Goal: Information Seeking & Learning: Learn about a topic

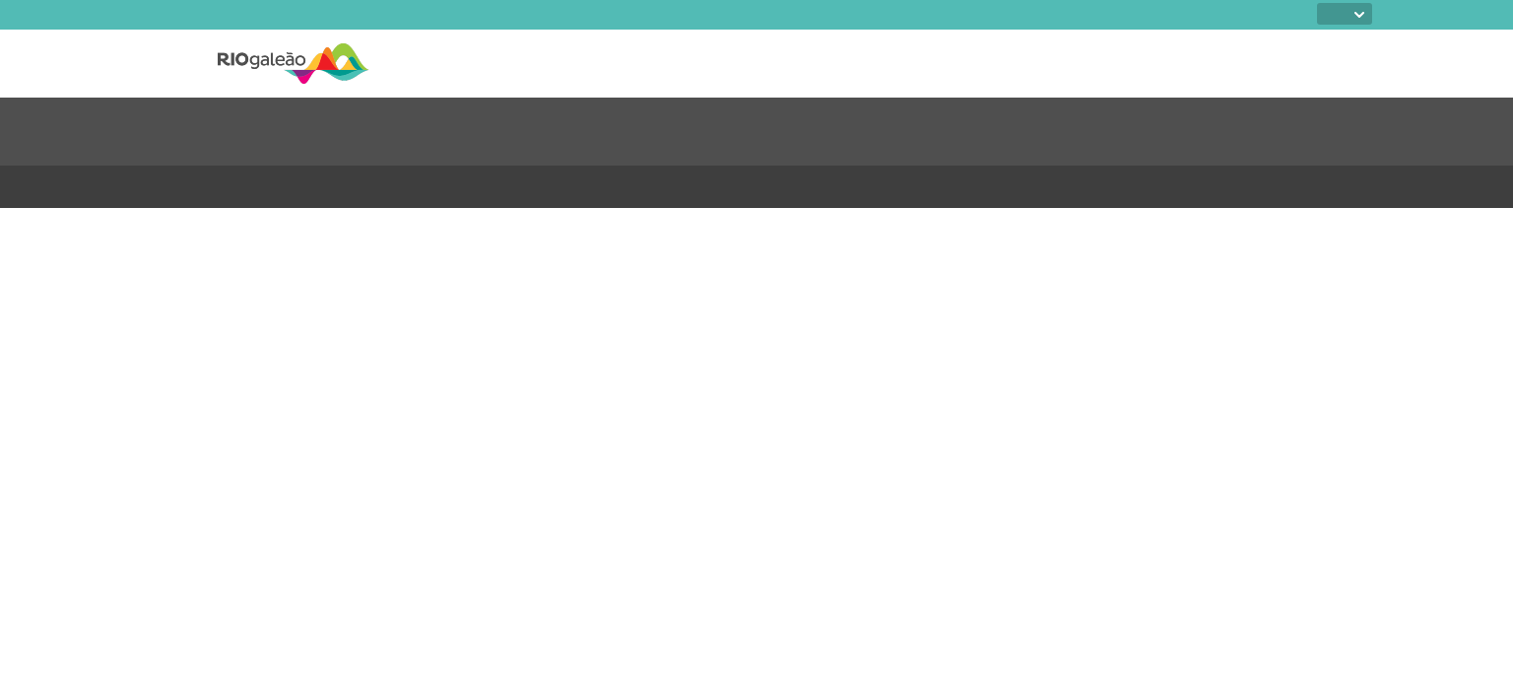
select select
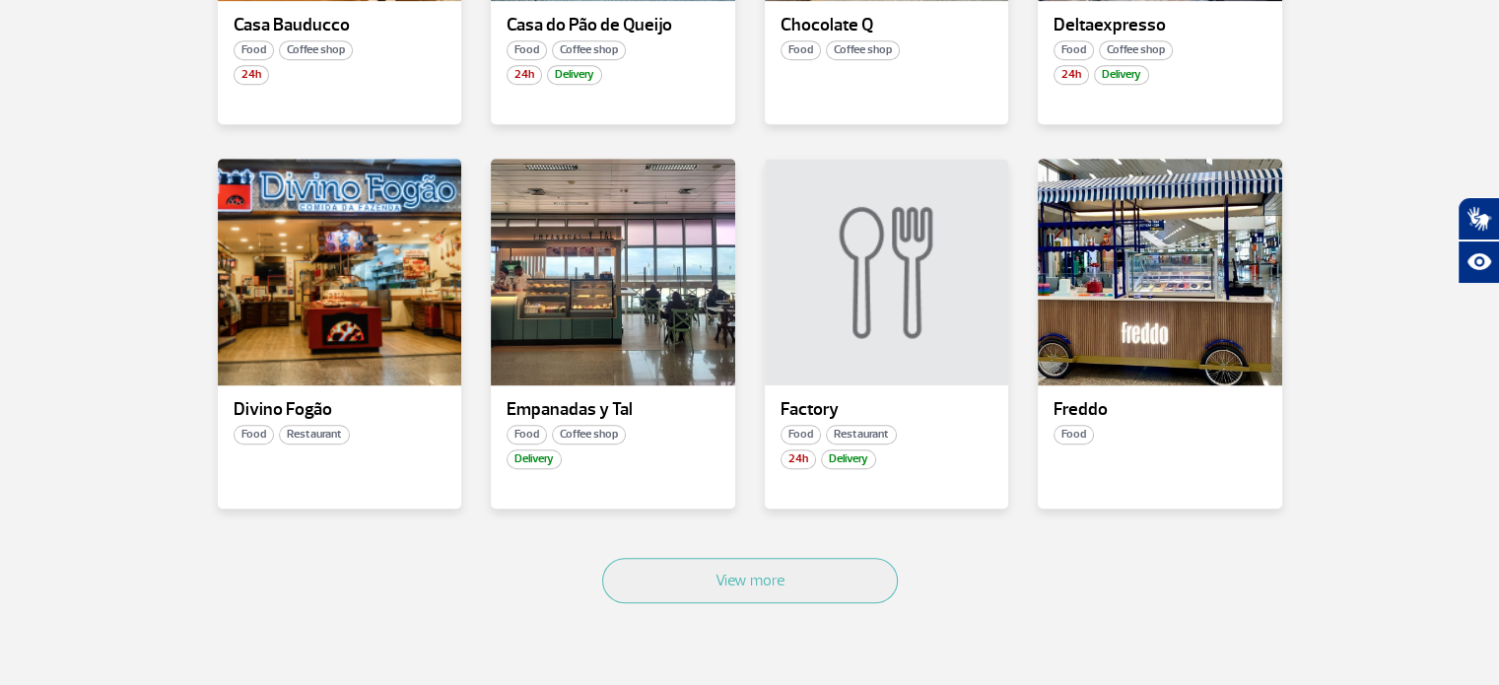
scroll to position [1084, 0]
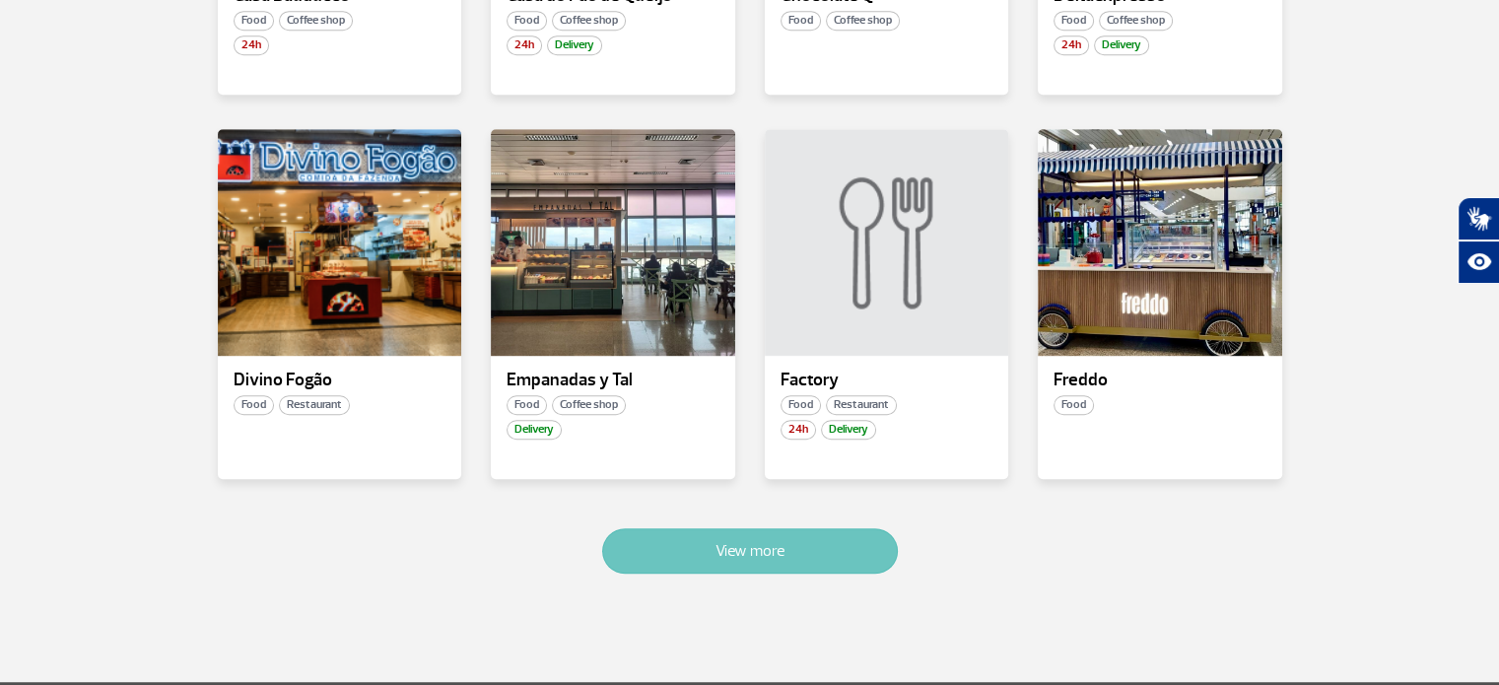
click at [721, 567] on button "View more" at bounding box center [750, 550] width 296 height 45
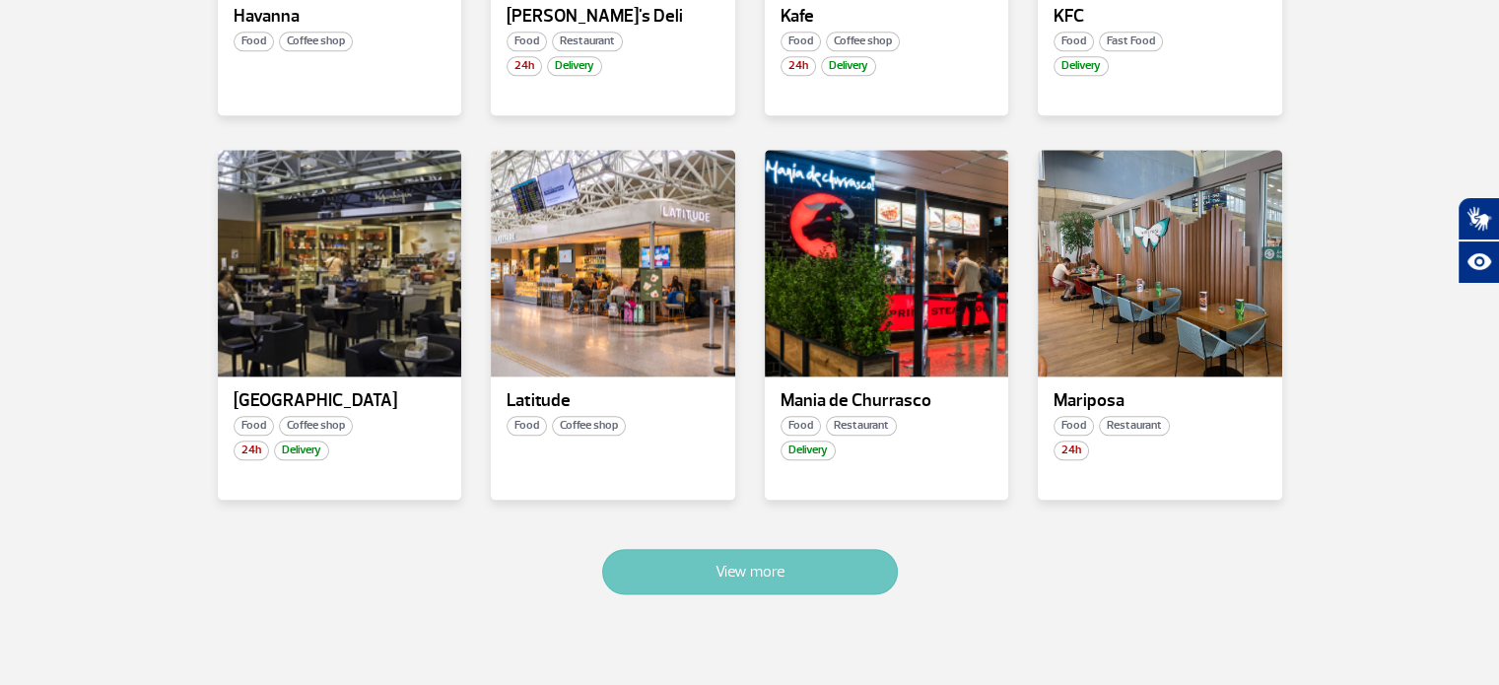
click at [721, 567] on button "View more" at bounding box center [750, 571] width 296 height 45
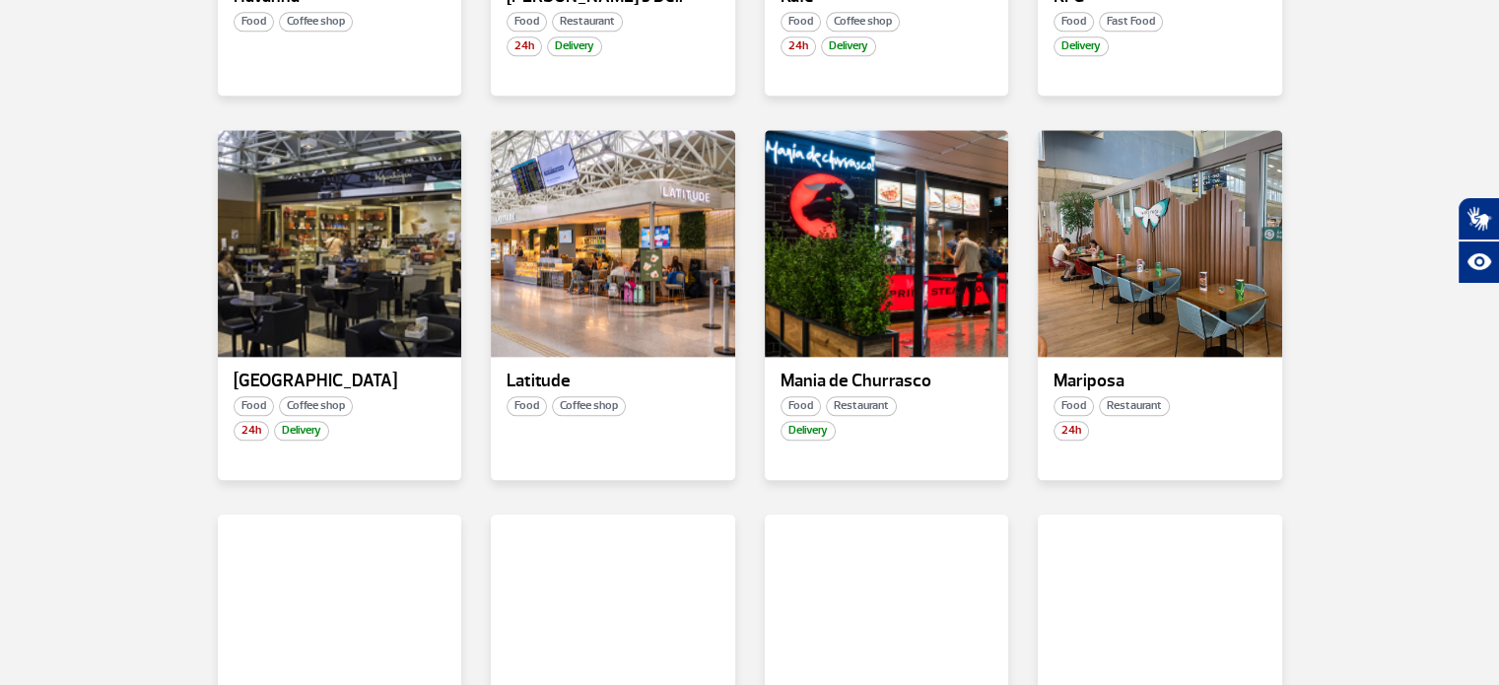
scroll to position [3389, 0]
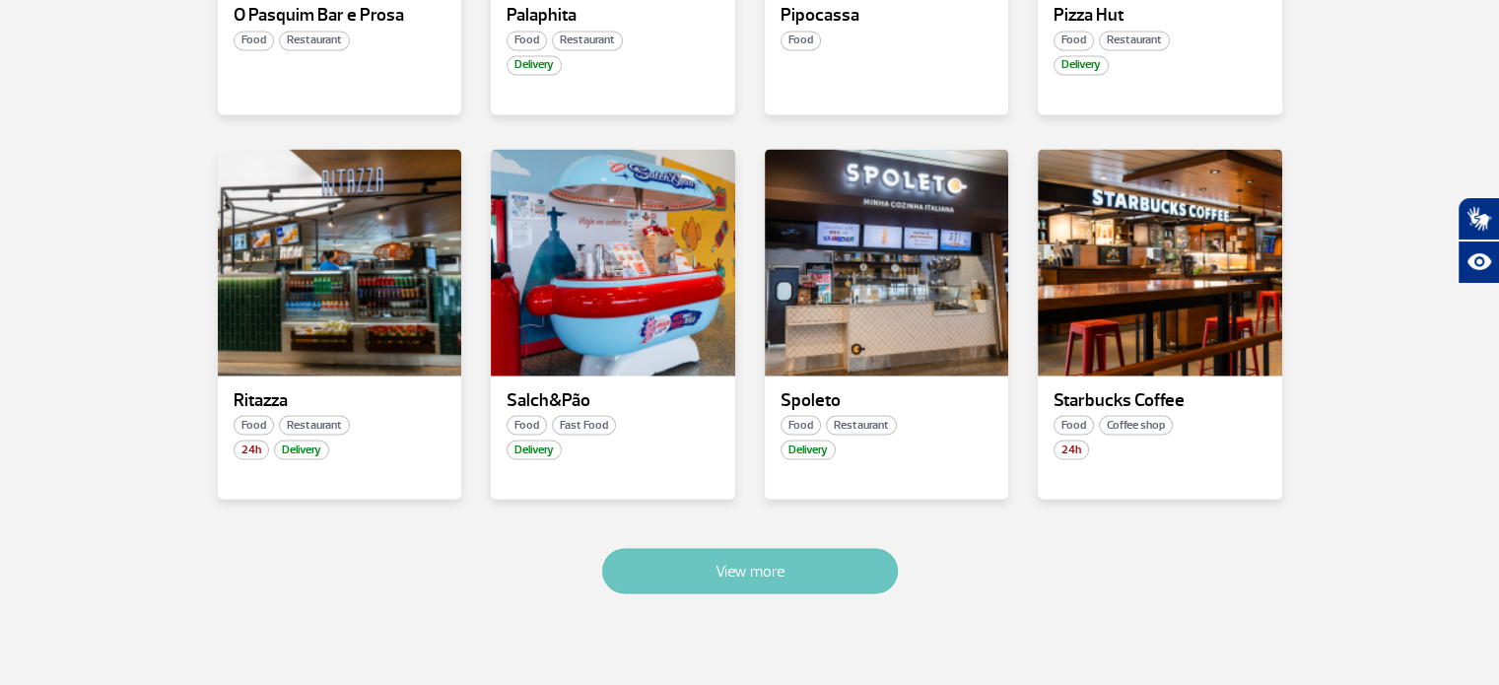
click at [705, 551] on button "View more" at bounding box center [750, 570] width 296 height 45
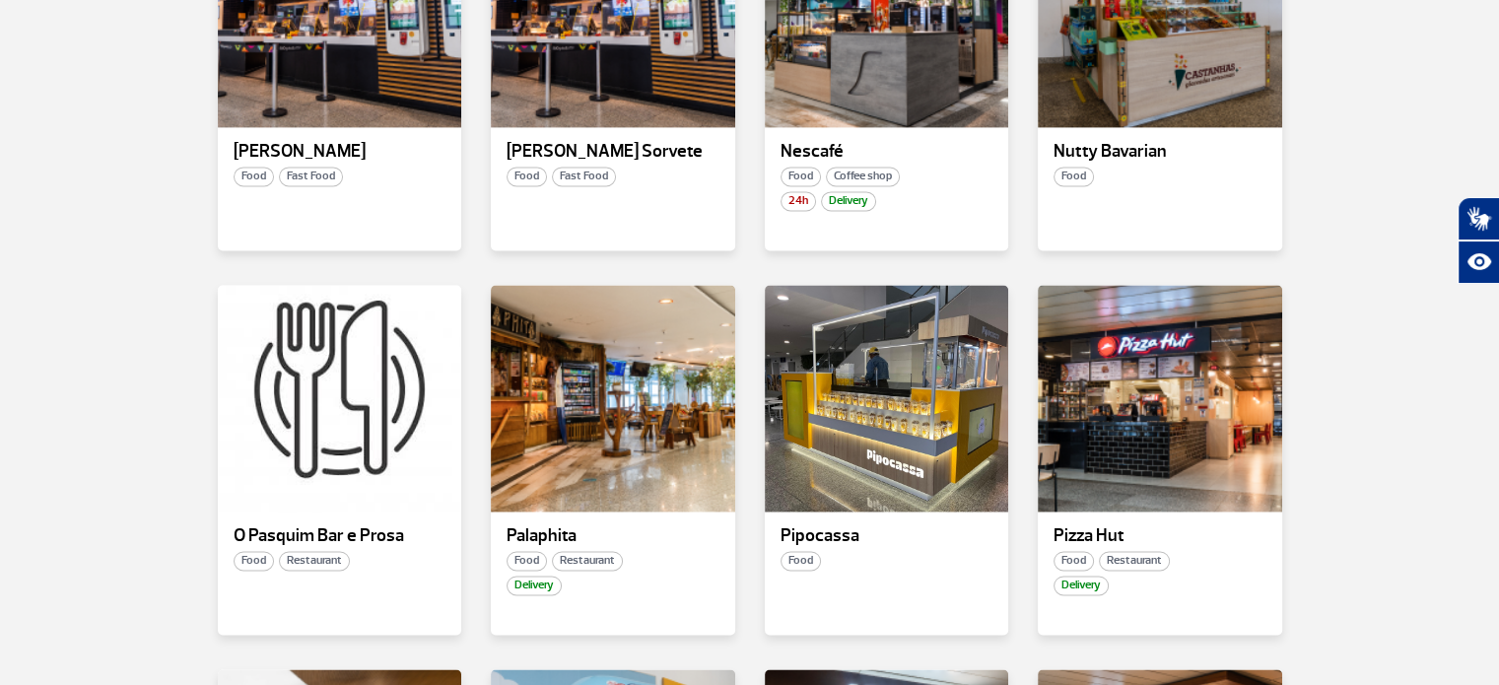
scroll to position [2852, 0]
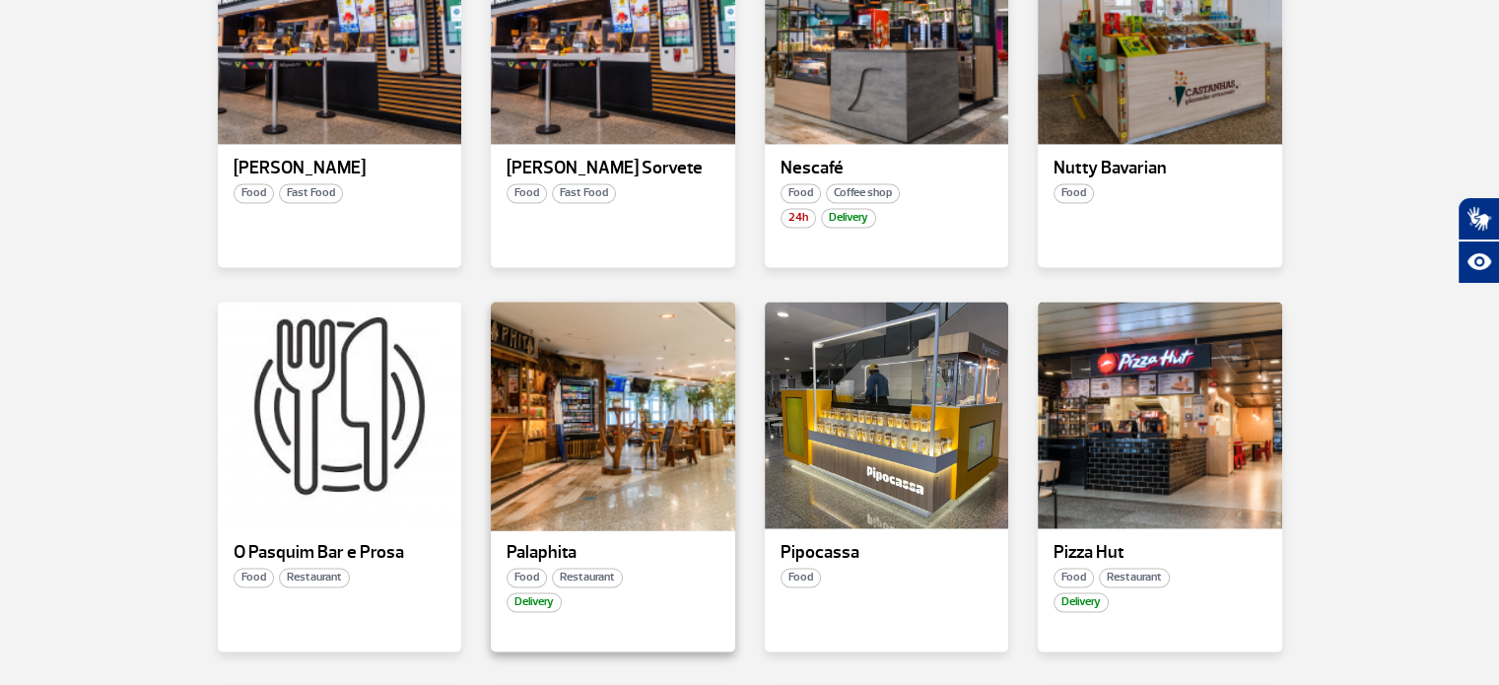
drag, startPoint x: 595, startPoint y: 465, endPoint x: 547, endPoint y: 313, distance: 159.2
drag, startPoint x: 547, startPoint y: 313, endPoint x: 1439, endPoint y: 185, distance: 901.8
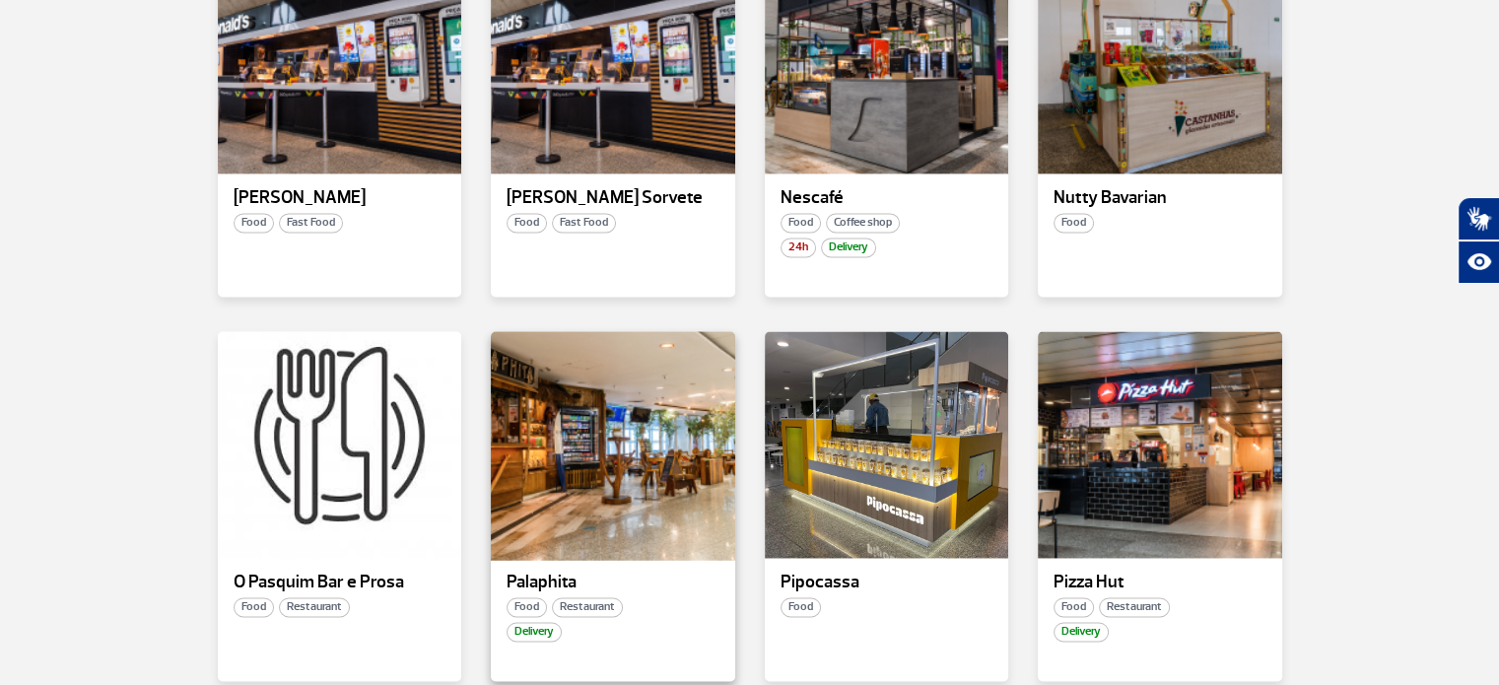
scroll to position [2857, 0]
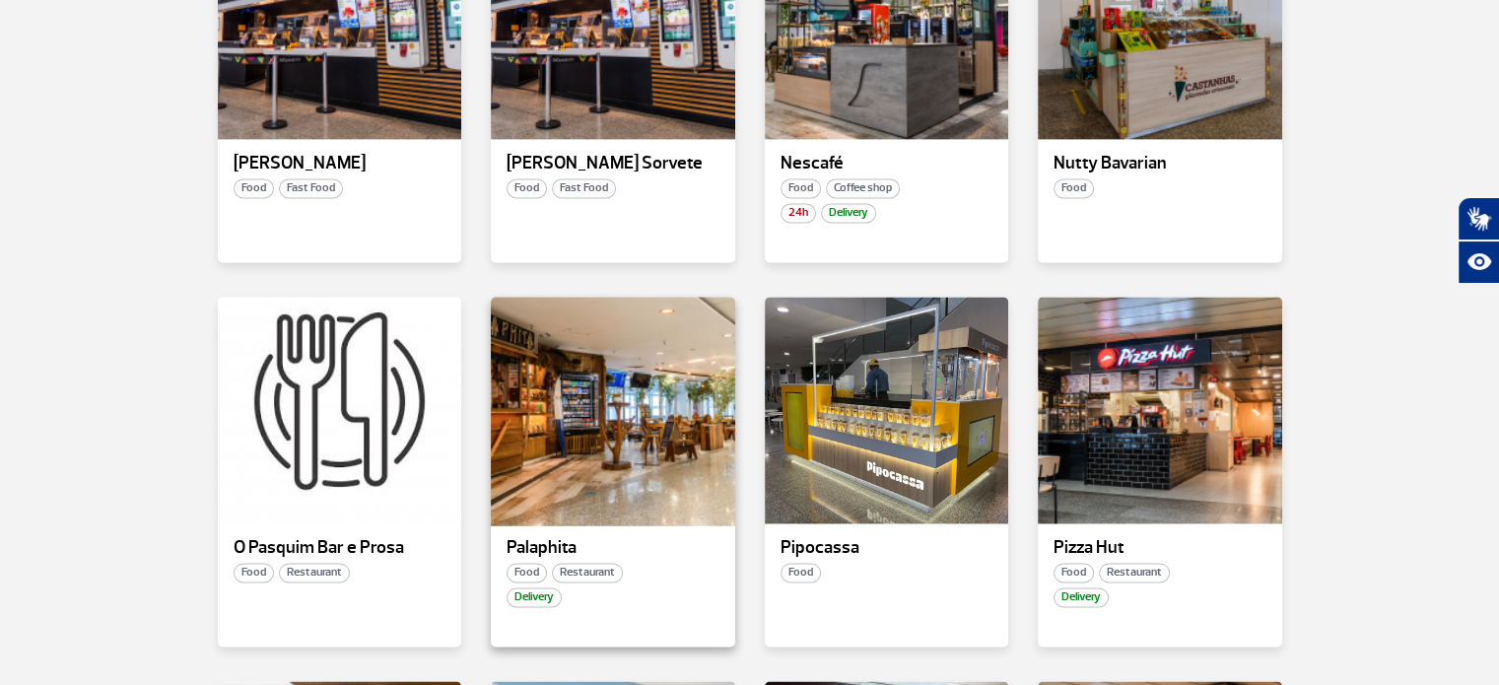
click at [638, 412] on div at bounding box center [613, 411] width 248 height 232
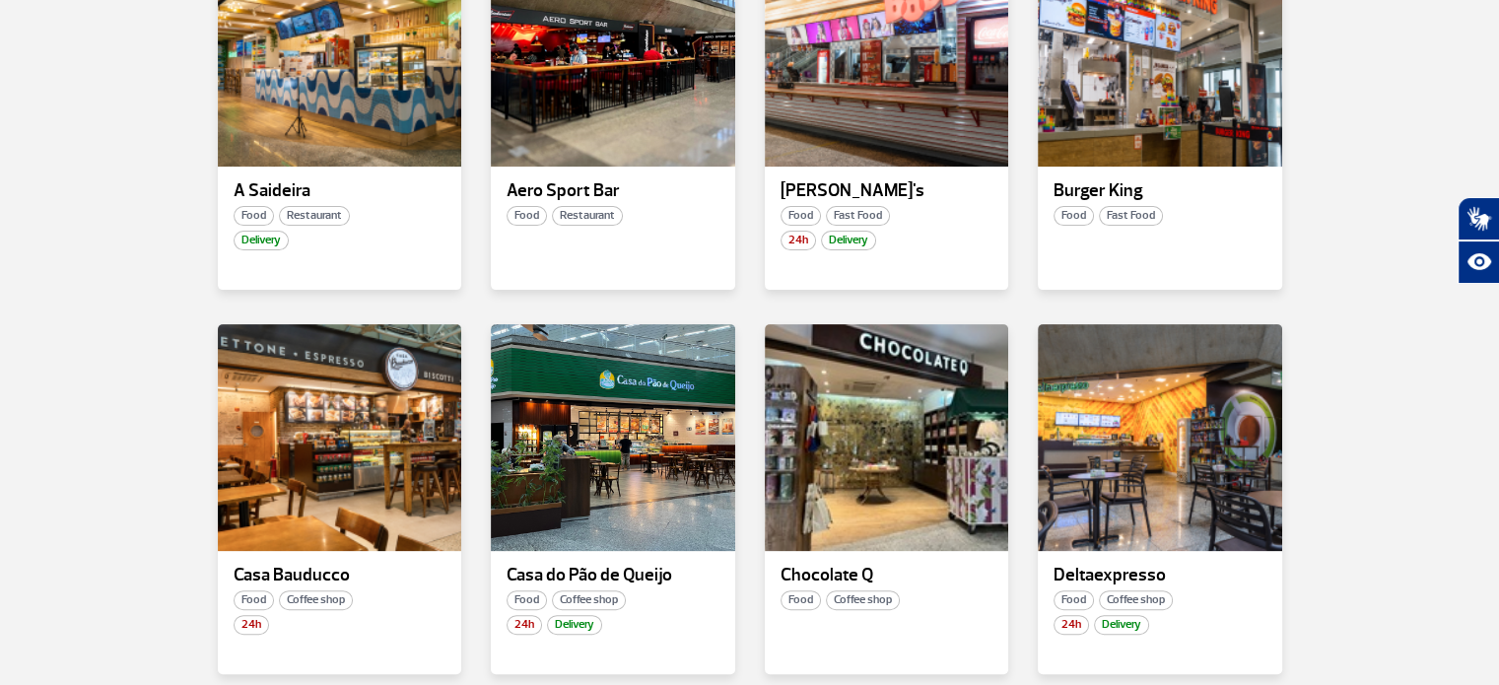
scroll to position [493, 0]
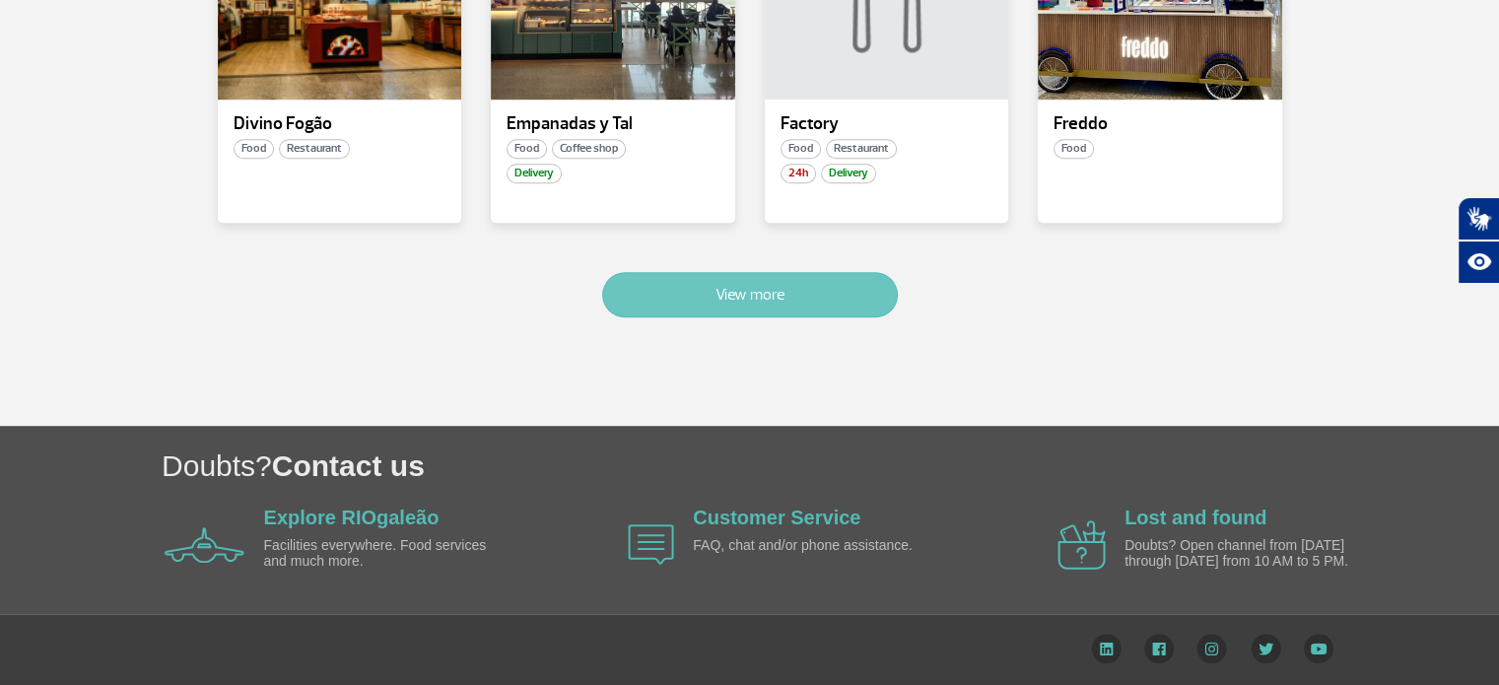
click at [824, 302] on button "View more" at bounding box center [750, 294] width 296 height 45
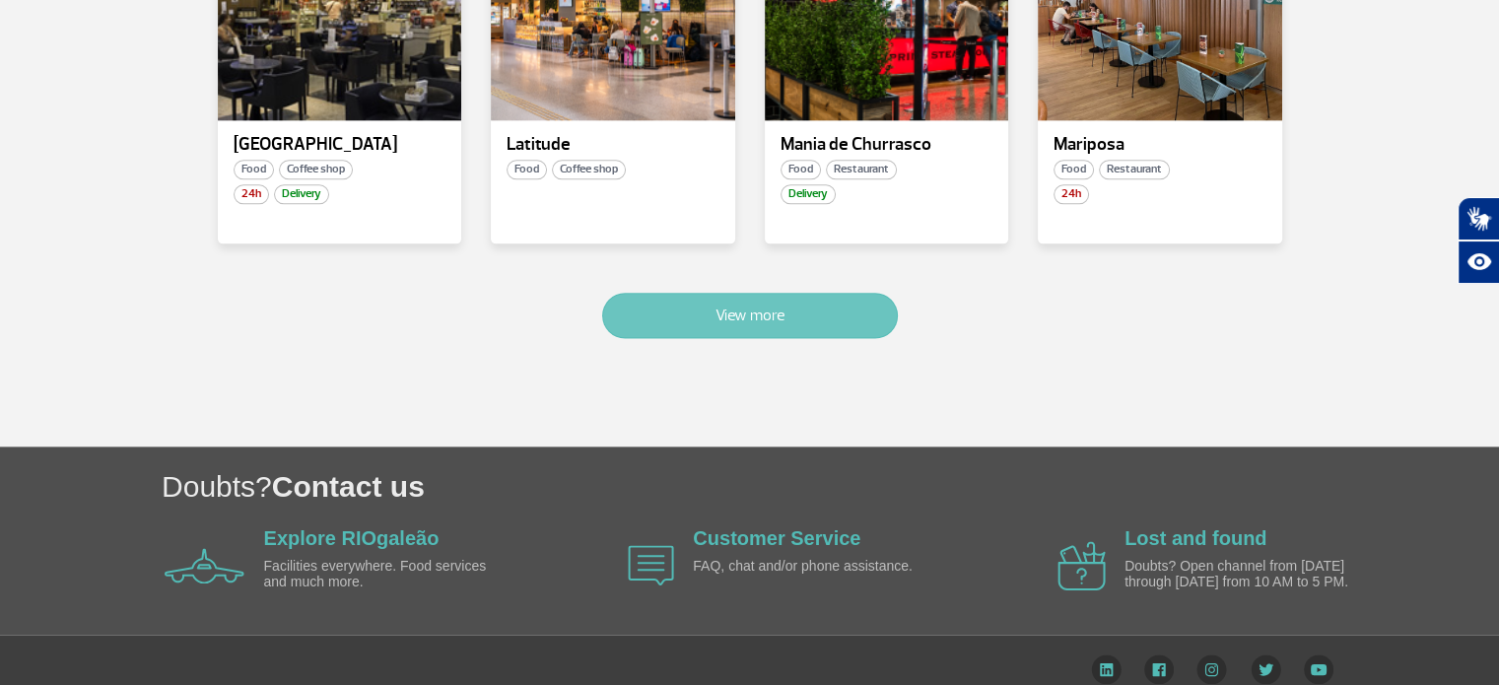
click at [824, 308] on button "View more" at bounding box center [750, 315] width 296 height 45
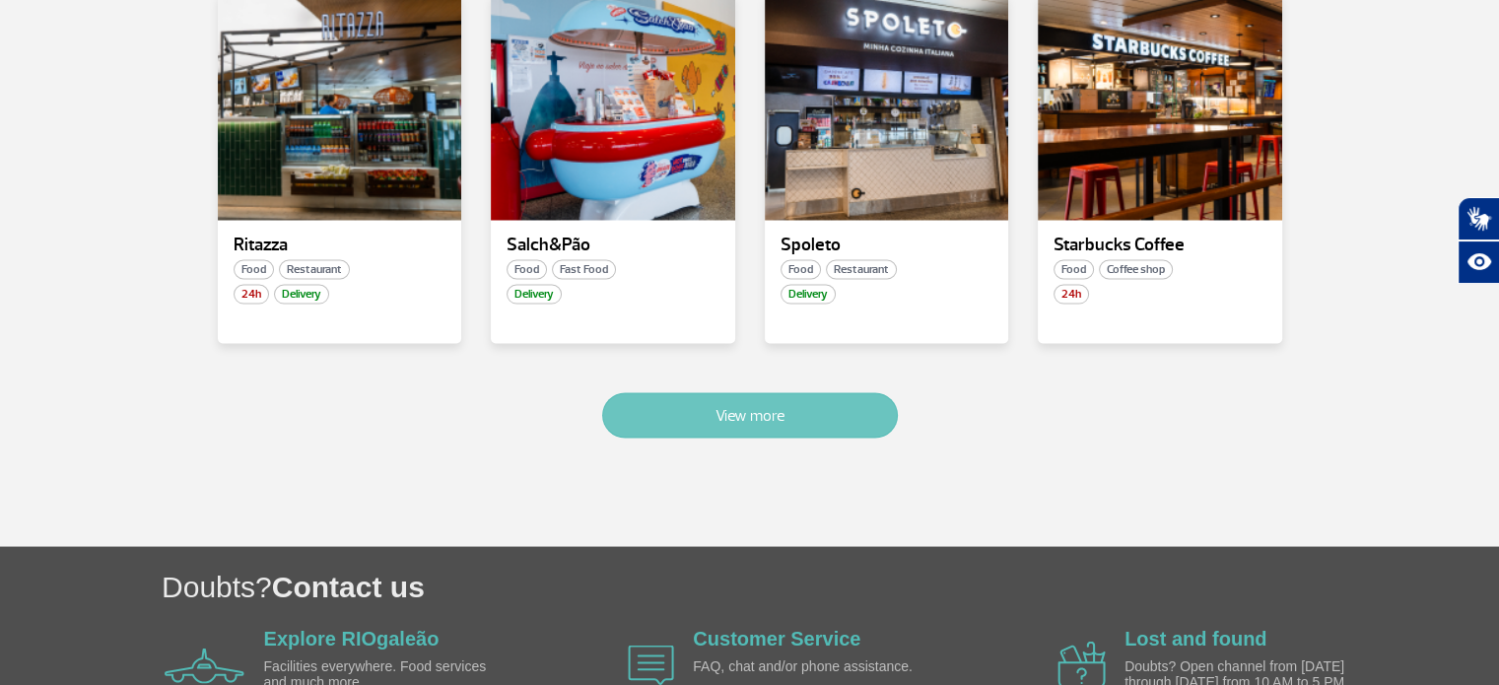
click at [853, 392] on button "View more" at bounding box center [750, 414] width 296 height 45
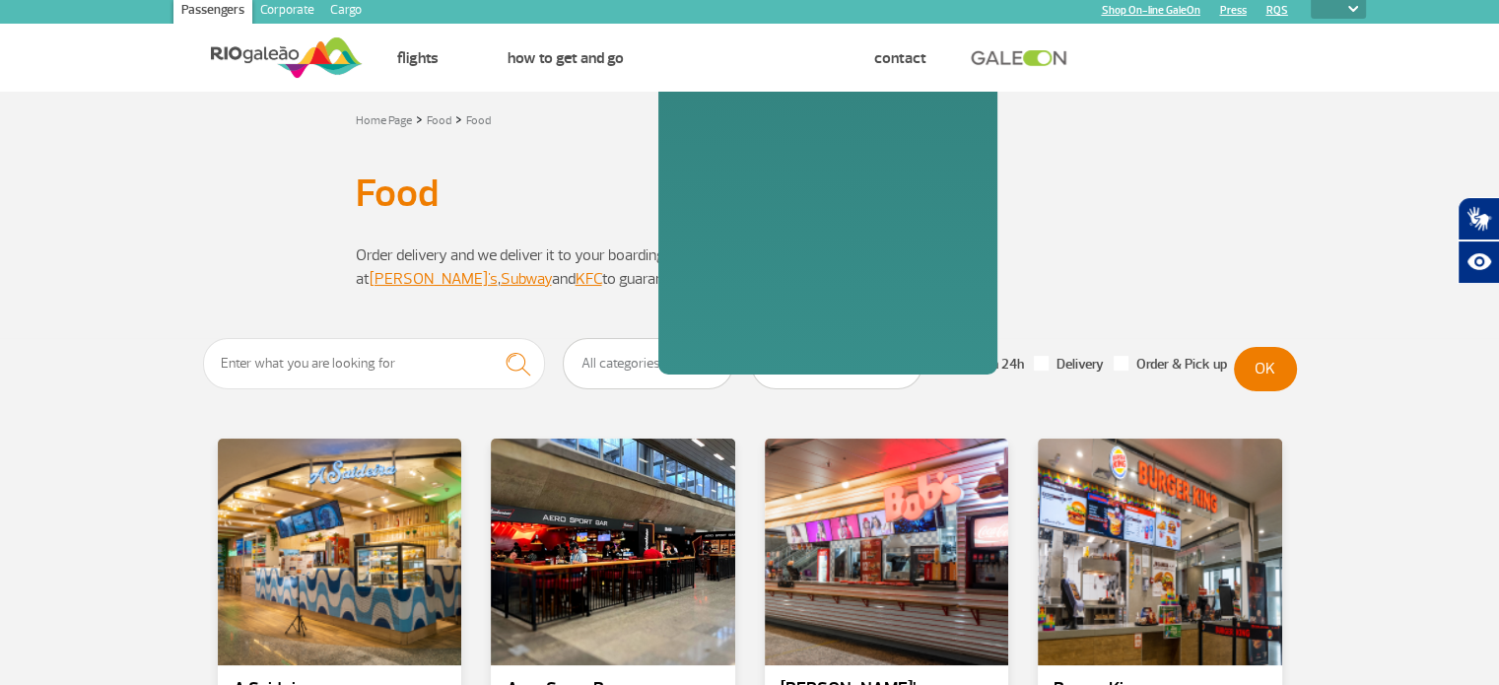
scroll to position [0, 0]
